Goal: Information Seeking & Learning: Learn about a topic

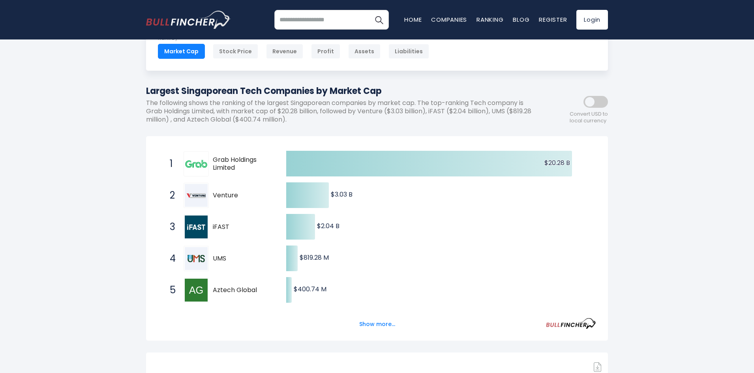
scroll to position [11, 0]
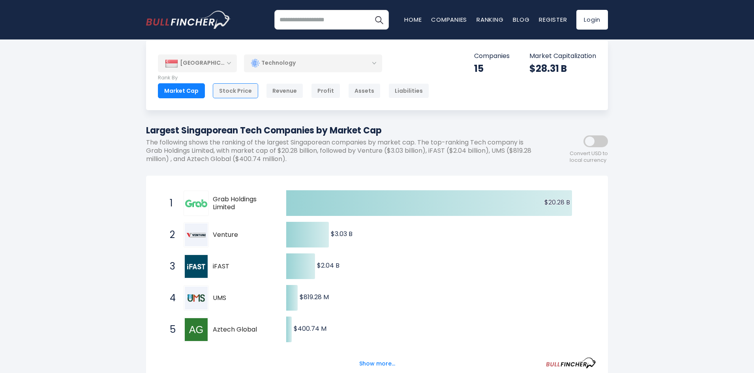
click at [244, 88] on div "Stock Price" at bounding box center [235, 90] width 45 height 15
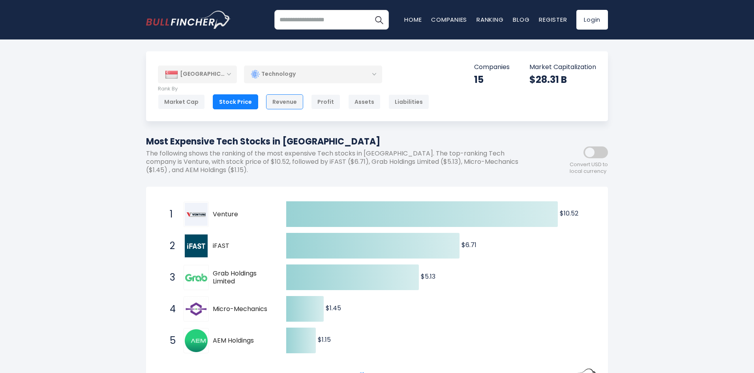
click at [293, 103] on div "Revenue" at bounding box center [284, 101] width 37 height 15
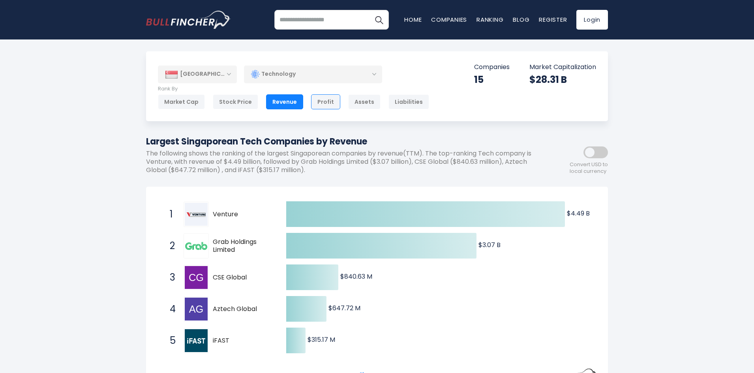
click at [320, 94] on div "Profit" at bounding box center [325, 101] width 29 height 15
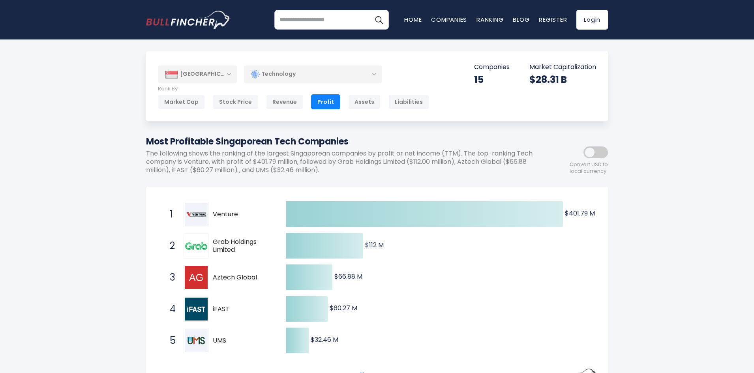
drag, startPoint x: 222, startPoint y: 211, endPoint x: 190, endPoint y: 220, distance: 33.6
click at [222, 211] on span "Venture" at bounding box center [243, 214] width 60 height 8
drag, startPoint x: 182, startPoint y: 222, endPoint x: 190, endPoint y: 221, distance: 8.3
click at [182, 222] on div "1 Venture V03.SI" at bounding box center [219, 214] width 107 height 25
click at [190, 221] on img at bounding box center [196, 214] width 23 height 23
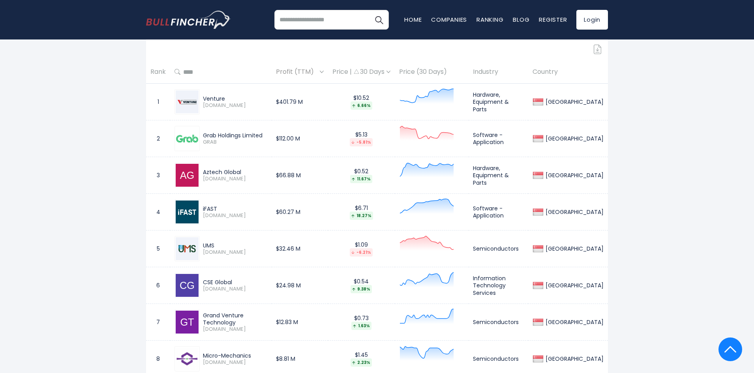
scroll to position [355, 0]
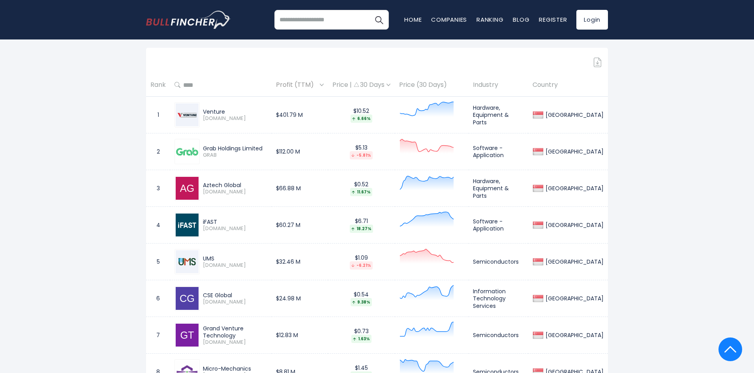
click at [215, 116] on span "[DOMAIN_NAME]" at bounding box center [235, 118] width 64 height 7
click at [182, 111] on img at bounding box center [187, 114] width 23 height 23
click at [208, 106] on div "Venture V03.SI" at bounding box center [220, 114] width 93 height 25
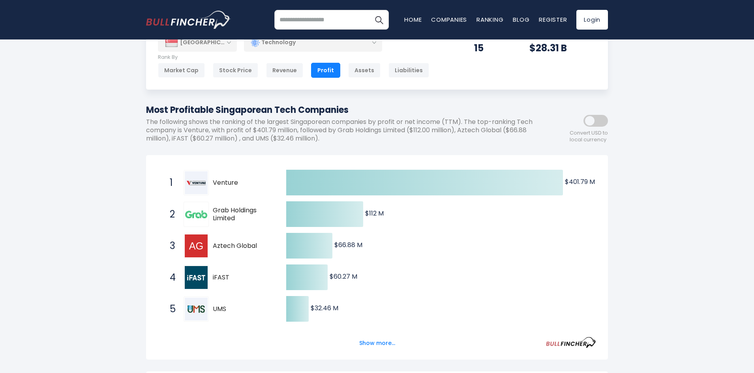
scroll to position [0, 0]
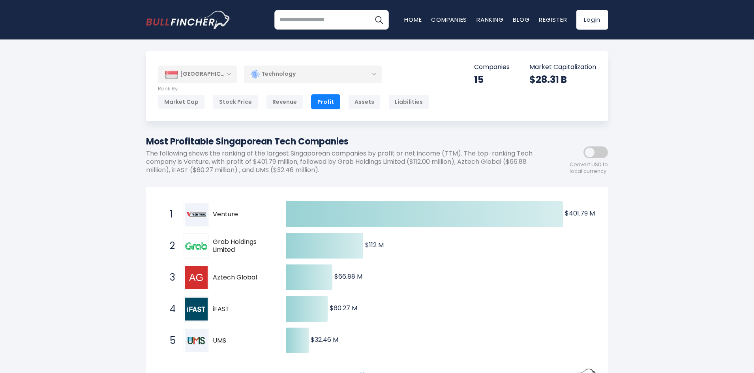
click at [375, 103] on div "Market Cap Stock Price Revenue Profit Assets Liabilities Employees" at bounding box center [293, 101] width 271 height 15
click at [368, 103] on div "Assets" at bounding box center [364, 101] width 32 height 15
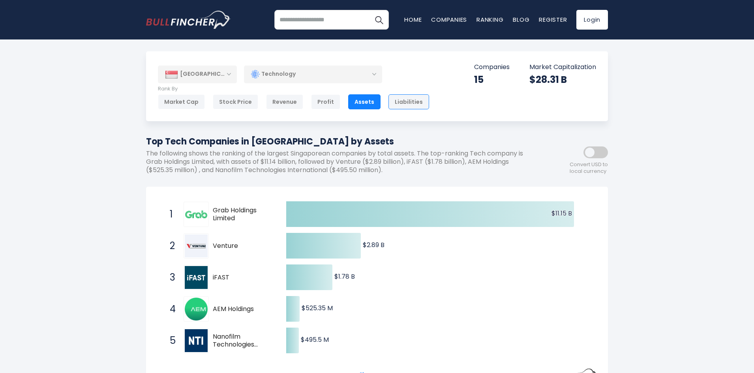
click at [412, 97] on div "Liabilities" at bounding box center [408, 101] width 41 height 15
